Goal: Task Accomplishment & Management: Manage account settings

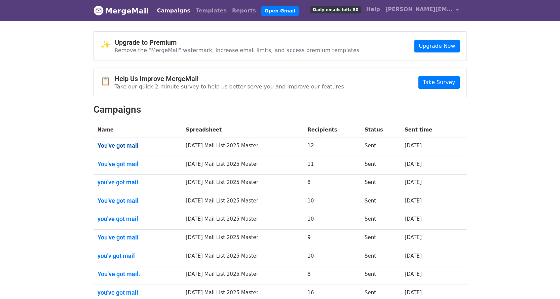
click at [120, 143] on link "You've got mail" at bounding box center [137, 145] width 80 height 7
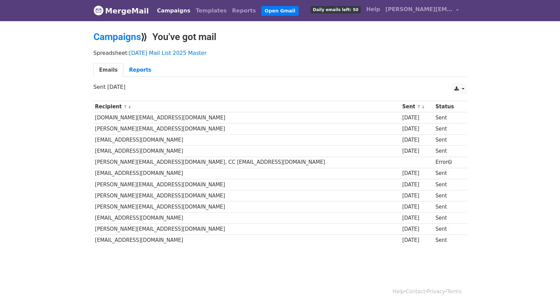
click at [147, 162] on td "[PERSON_NAME][EMAIL_ADDRESS][DOMAIN_NAME], CC [EMAIL_ADDRESS][DOMAIN_NAME]" at bounding box center [246, 162] width 307 height 11
drag, startPoint x: 110, startPoint y: 163, endPoint x: 145, endPoint y: 164, distance: 34.6
click at [145, 164] on td "[PERSON_NAME][EMAIL_ADDRESS][DOMAIN_NAME], CC [EMAIL_ADDRESS][DOMAIN_NAME]" at bounding box center [246, 162] width 307 height 11
click at [149, 162] on td "[PERSON_NAME][EMAIL_ADDRESS][DOMAIN_NAME], CC [EMAIL_ADDRESS][DOMAIN_NAME]" at bounding box center [246, 162] width 307 height 11
drag, startPoint x: 146, startPoint y: 162, endPoint x: 221, endPoint y: 161, distance: 75.0
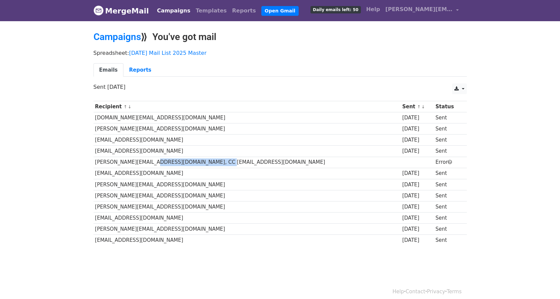
click at [221, 161] on td "[PERSON_NAME][EMAIL_ADDRESS][DOMAIN_NAME], CC [EMAIL_ADDRESS][DOMAIN_NAME]" at bounding box center [246, 162] width 307 height 11
click at [207, 254] on body "MergeMail Campaigns Templates Reports Open Gmail Daily emails left: 50 Help [PE…" at bounding box center [280, 139] width 560 height 278
